Goal: Information Seeking & Learning: Learn about a topic

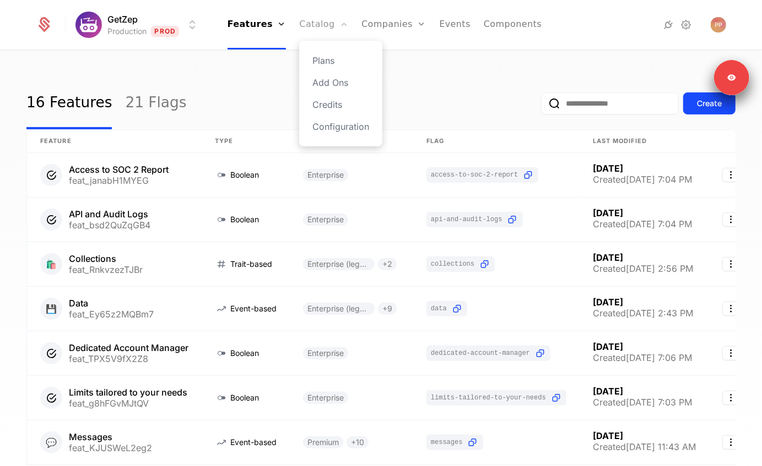
click at [315, 27] on link "Catalog" at bounding box center [323, 25] width 49 height 50
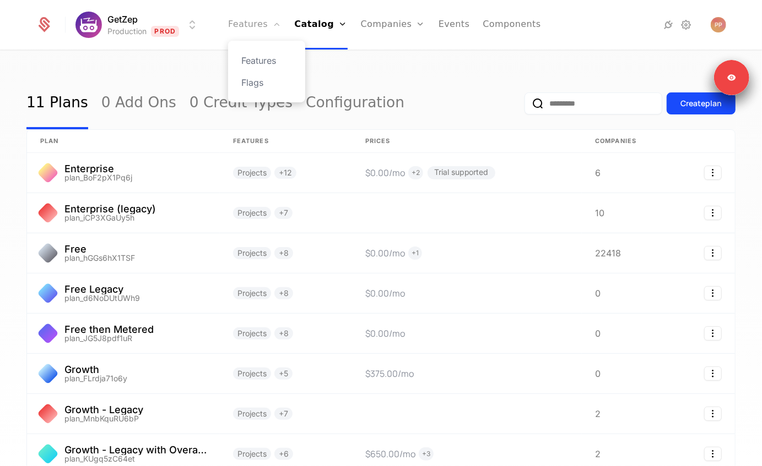
click at [252, 24] on link "Features" at bounding box center [254, 25] width 53 height 50
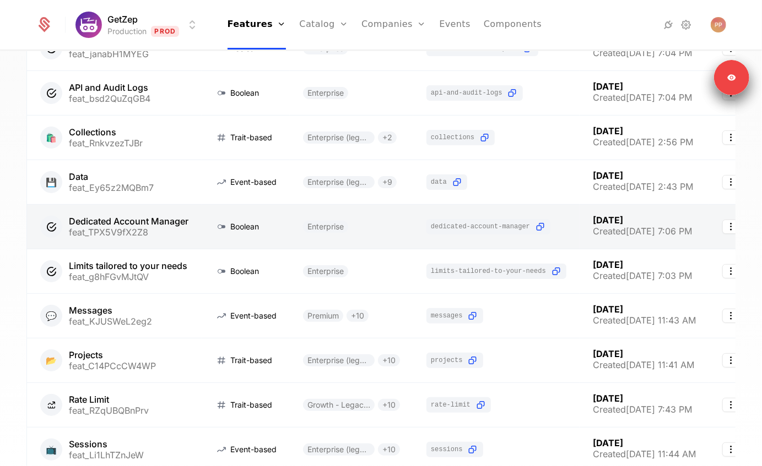
scroll to position [222, 0]
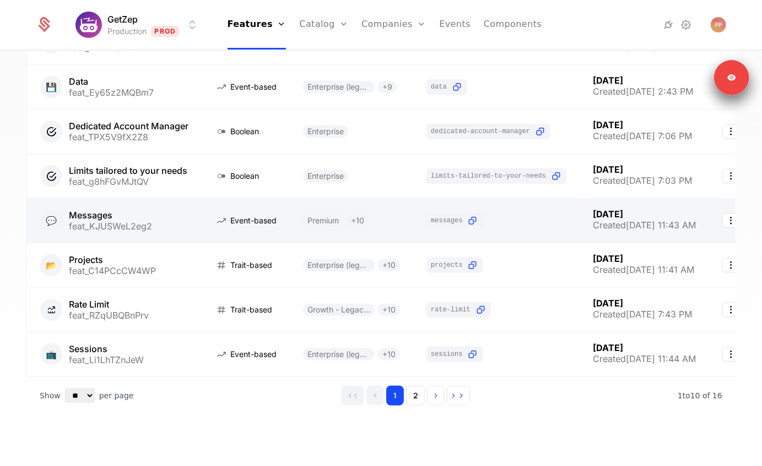
click at [143, 229] on link at bounding box center [114, 221] width 175 height 44
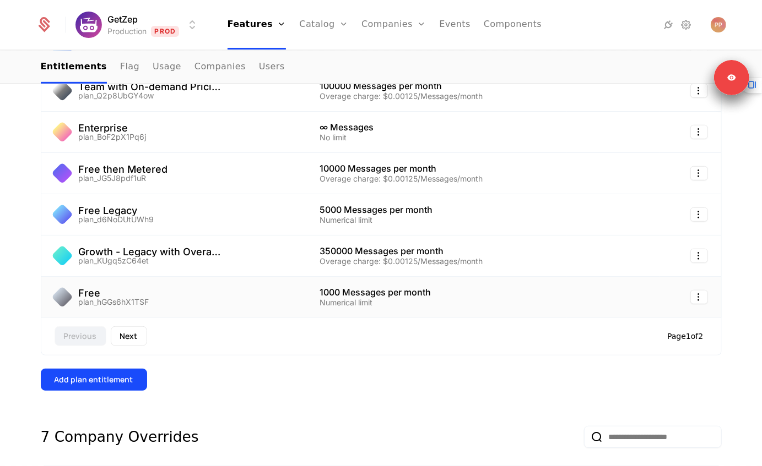
scroll to position [376, 0]
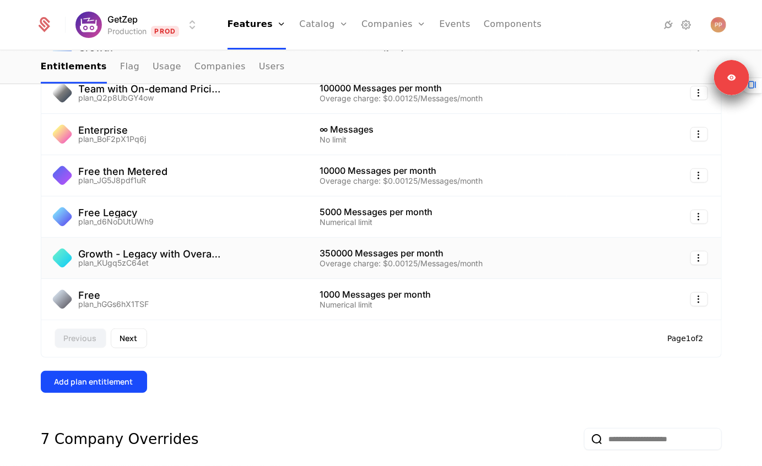
click at [215, 279] on td "Growth - Legacy with Overages plan_KUgq5zC64et" at bounding box center [173, 258] width 265 height 41
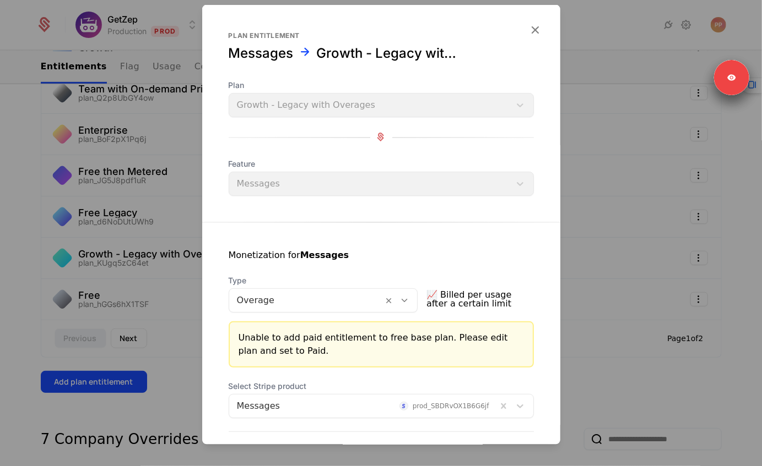
click at [127, 246] on div at bounding box center [381, 233] width 762 height 466
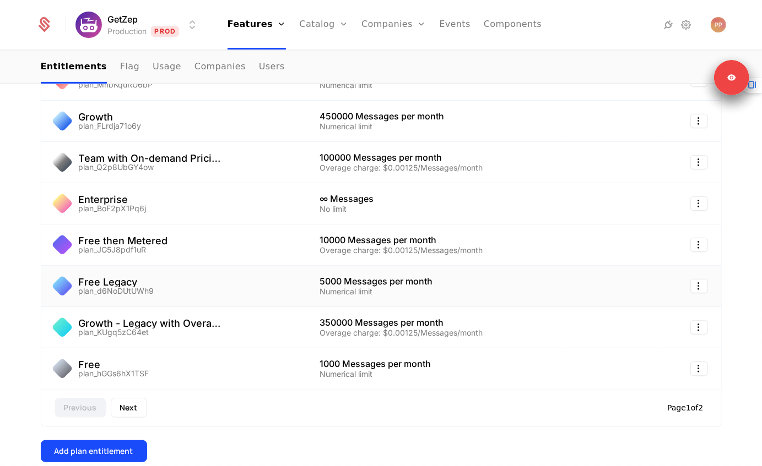
scroll to position [199, 0]
